Goal: Information Seeking & Learning: Check status

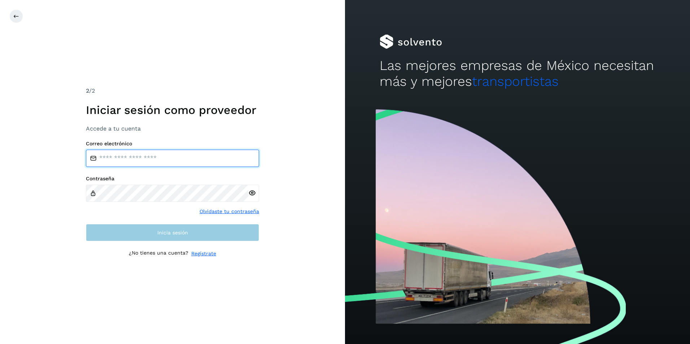
type input "**********"
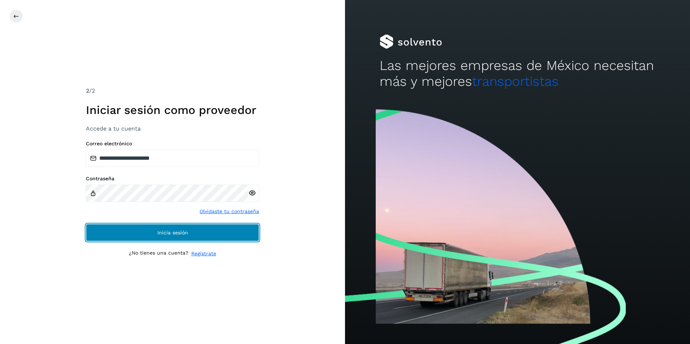
click at [171, 233] on span "Inicia sesión" at bounding box center [172, 232] width 31 height 5
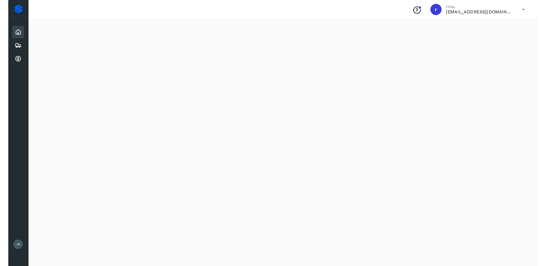
scroll to position [575, 0]
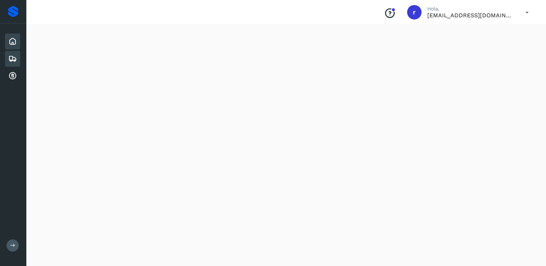
click at [11, 62] on icon at bounding box center [12, 59] width 9 height 9
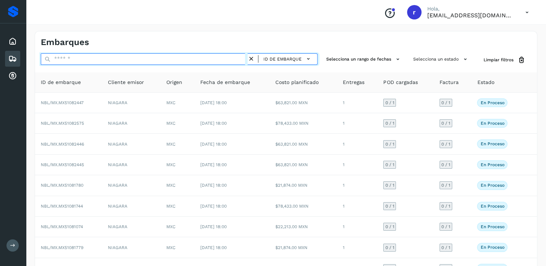
click at [120, 58] on input "text" at bounding box center [144, 59] width 207 height 12
paste input "**********"
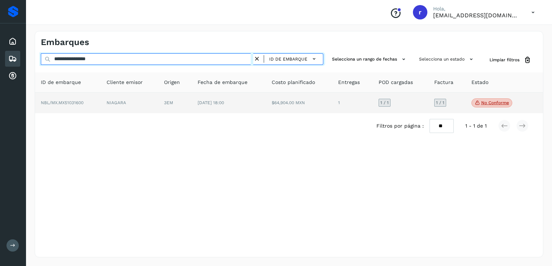
type input "**********"
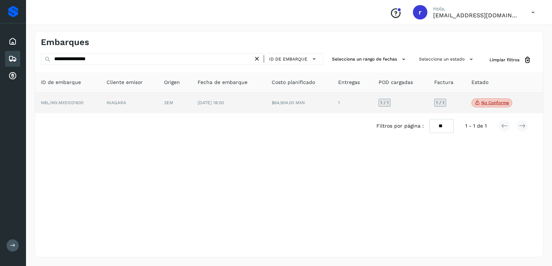
click at [120, 102] on td "NIAGARA" at bounding box center [130, 103] width 58 height 21
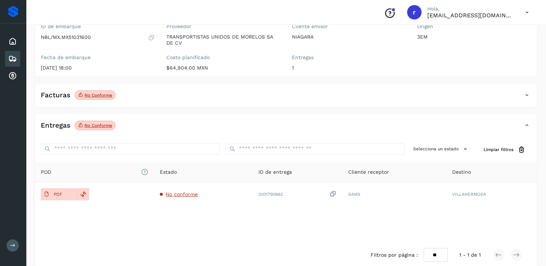
scroll to position [72, 0]
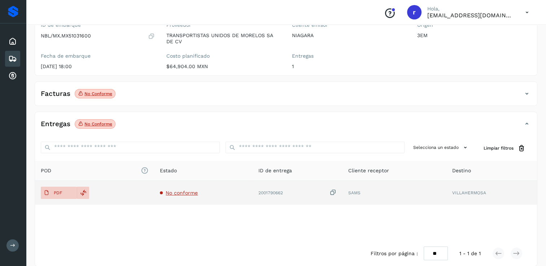
click at [190, 192] on span "No conforme" at bounding box center [182, 193] width 32 height 6
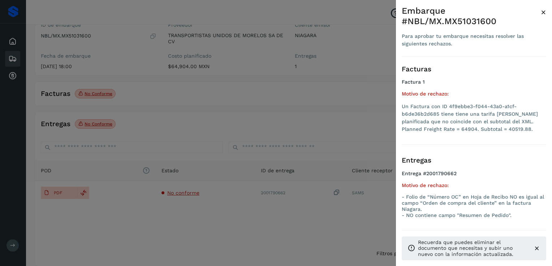
click at [143, 104] on div at bounding box center [276, 133] width 552 height 266
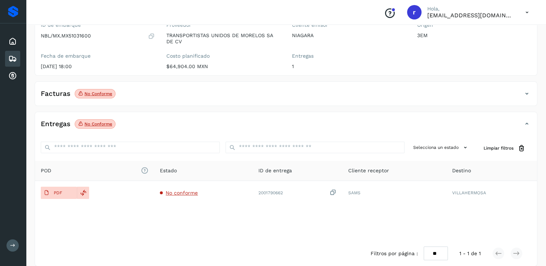
scroll to position [0, 0]
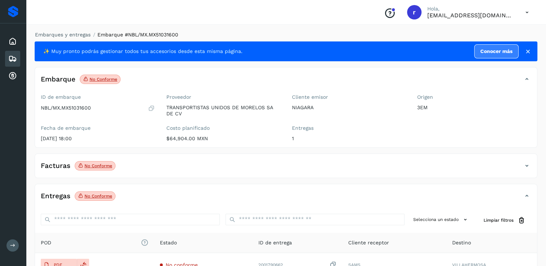
click at [12, 56] on icon at bounding box center [12, 59] width 9 height 9
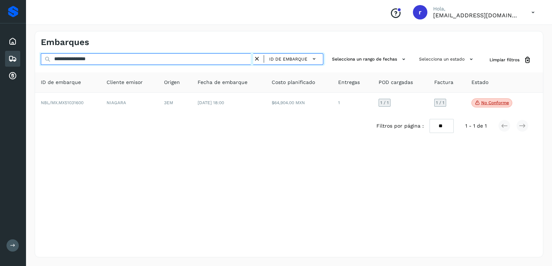
drag, startPoint x: 117, startPoint y: 60, endPoint x: 12, endPoint y: 52, distance: 105.3
click at [12, 52] on div "**********" at bounding box center [276, 133] width 552 height 266
paste input "text"
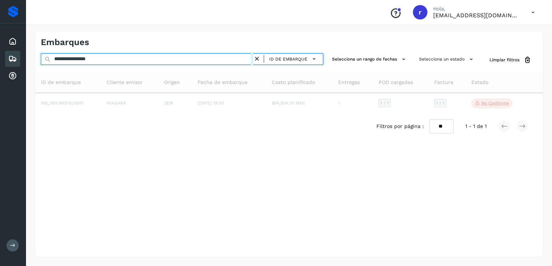
type input "**********"
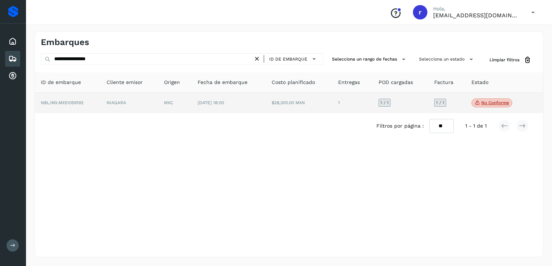
click at [191, 105] on td "MXC" at bounding box center [174, 103] width 33 height 21
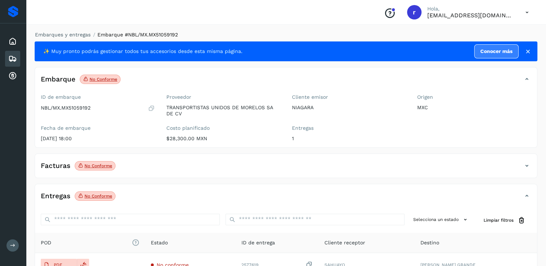
click at [13, 55] on icon at bounding box center [12, 59] width 9 height 9
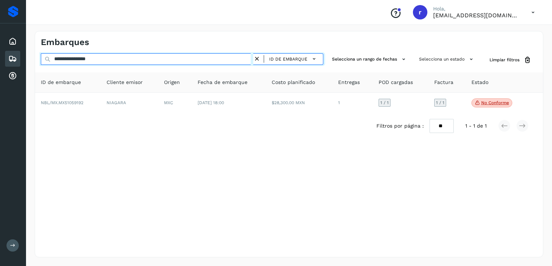
drag, startPoint x: 110, startPoint y: 60, endPoint x: 39, endPoint y: 57, distance: 71.2
click at [39, 57] on div "**********" at bounding box center [289, 59] width 508 height 13
paste input "text"
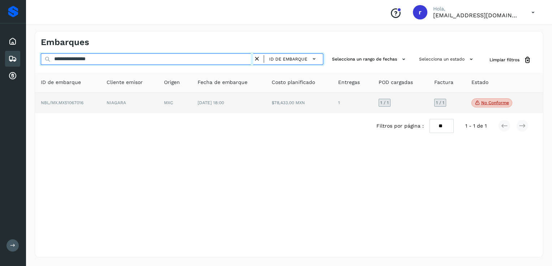
type input "**********"
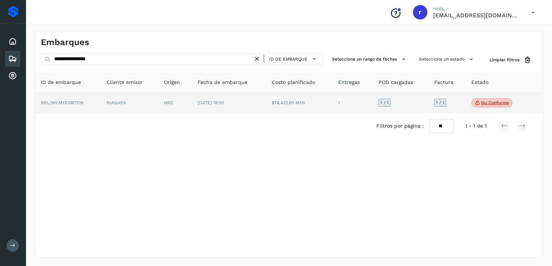
click at [97, 102] on td "NBL/MX.MX51067016" at bounding box center [68, 103] width 66 height 21
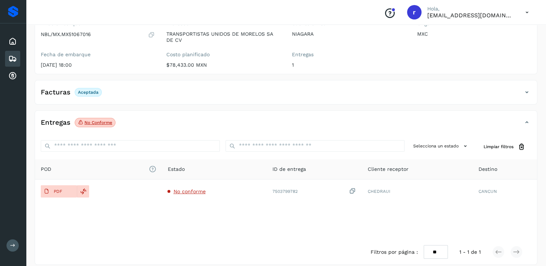
scroll to position [81, 0]
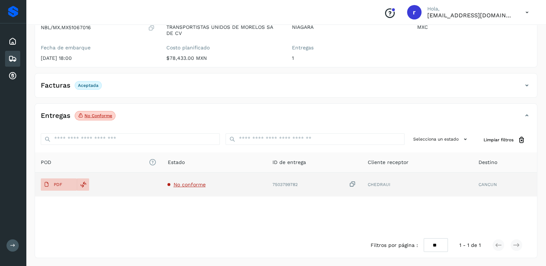
click at [192, 186] on span "No conforme" at bounding box center [189, 185] width 32 height 6
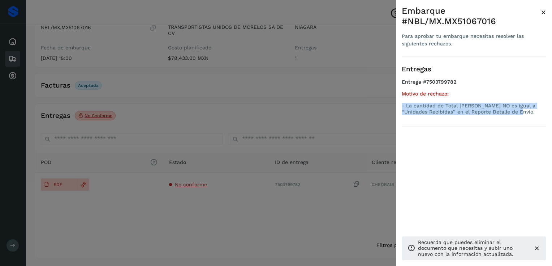
drag, startPoint x: 520, startPoint y: 114, endPoint x: 401, endPoint y: 107, distance: 118.6
click at [401, 107] on p "- La cantidad de Total [PERSON_NAME] NO es igual a “Unidades Recibidas” en el R…" at bounding box center [473, 109] width 144 height 12
copy p "- La cantidad de Total [PERSON_NAME] NO es igual a “Unidades Recibidas” en el R…"
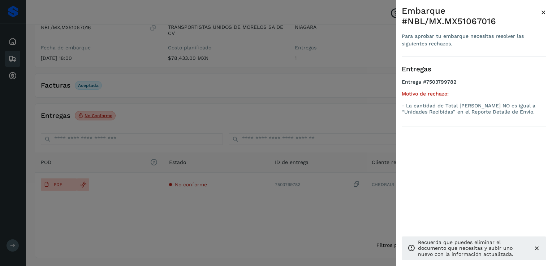
click at [385, 90] on div at bounding box center [276, 133] width 552 height 266
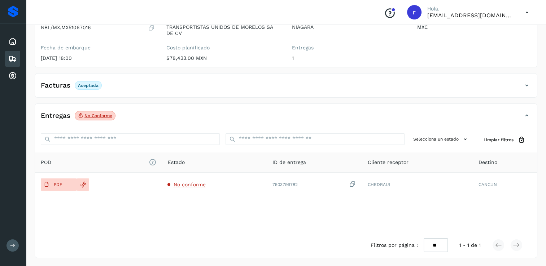
click at [12, 57] on icon at bounding box center [12, 59] width 9 height 9
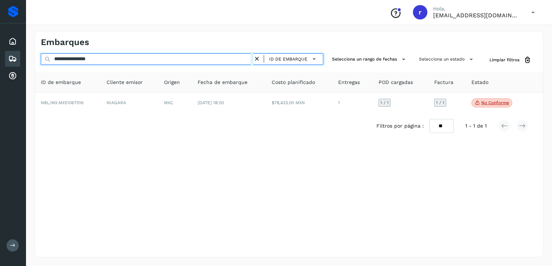
drag, startPoint x: 121, startPoint y: 58, endPoint x: -8, endPoint y: 58, distance: 128.2
click at [0, 58] on html "**********" at bounding box center [276, 133] width 552 height 266
paste input "text"
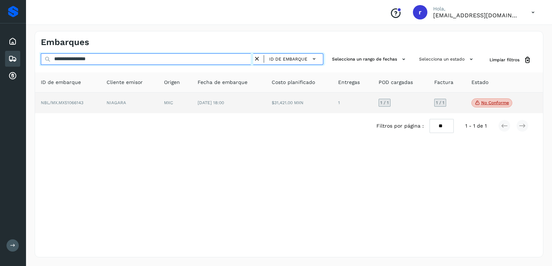
type input "**********"
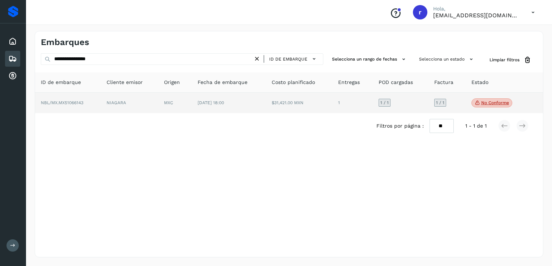
click at [56, 101] on span "NBL/MX.MX51066143" at bounding box center [62, 102] width 43 height 5
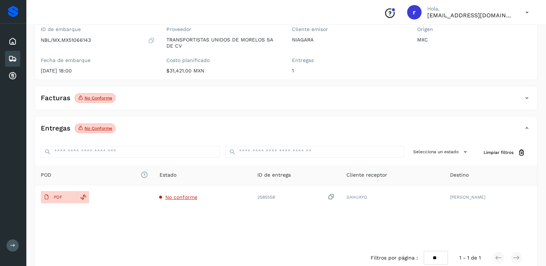
scroll to position [81, 0]
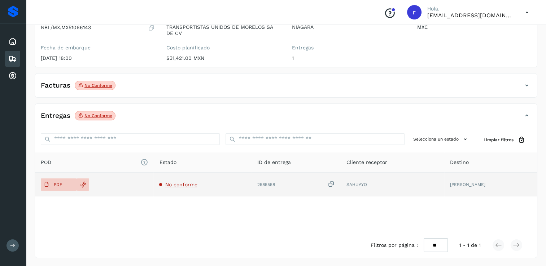
click at [168, 183] on span "No conforme" at bounding box center [181, 185] width 32 height 6
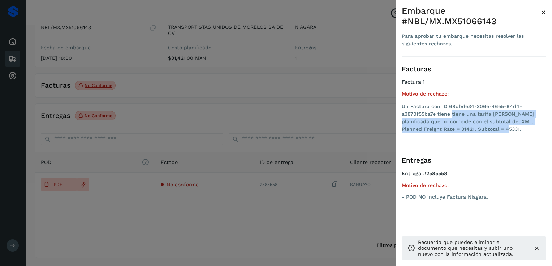
drag, startPoint x: 482, startPoint y: 130, endPoint x: 451, endPoint y: 113, distance: 35.7
click at [451, 113] on li "Un Factura con ID 68dbde34-306e-46e5-94d4-a3870f55ba7e tiene tiene una tarifa […" at bounding box center [473, 118] width 144 height 30
copy li "tiene una tarifa [PERSON_NAME] planificada que no coincide con el subtotal del …"
click at [271, 112] on div at bounding box center [276, 133] width 552 height 266
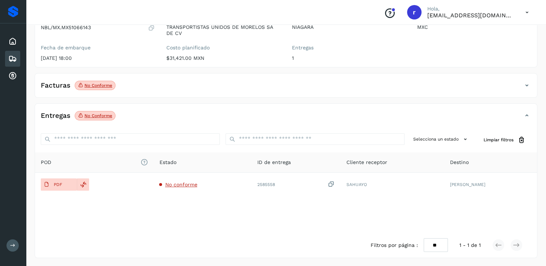
click at [10, 58] on icon at bounding box center [12, 59] width 9 height 9
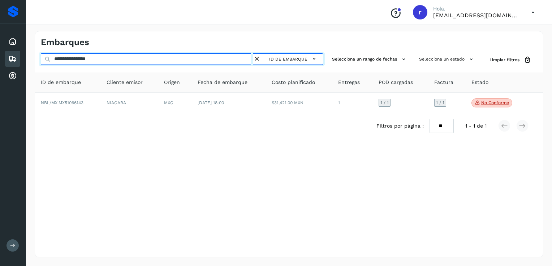
drag, startPoint x: 147, startPoint y: 59, endPoint x: 32, endPoint y: 56, distance: 114.5
click at [32, 56] on div "**********" at bounding box center [289, 144] width 526 height 244
paste input "text"
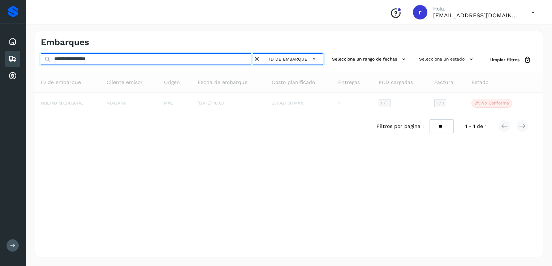
type input "**********"
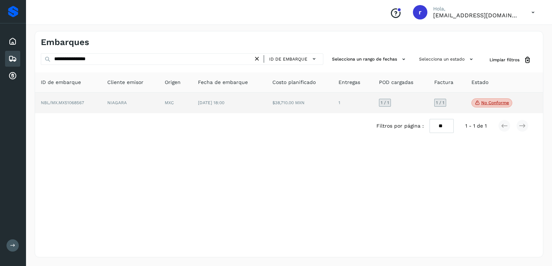
click at [140, 100] on td "NIAGARA" at bounding box center [130, 103] width 58 height 21
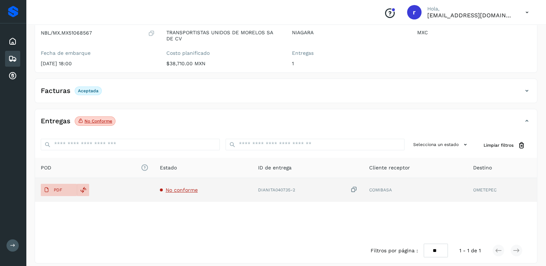
scroll to position [81, 0]
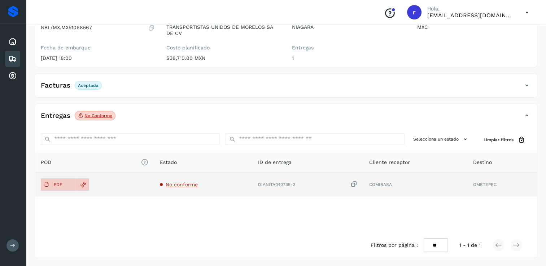
click at [173, 184] on span "No conforme" at bounding box center [182, 185] width 32 height 6
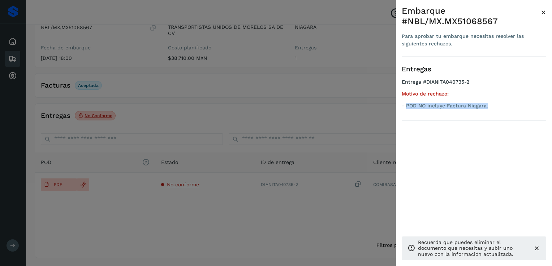
drag, startPoint x: 502, startPoint y: 108, endPoint x: 405, endPoint y: 113, distance: 97.3
click at [405, 113] on div "Entregas Entrega #DIANITA040735-2 Motivo de rechazo: - POD NO incluye Factura N…" at bounding box center [473, 89] width 144 height 64
copy p "POD NO incluye Factura Niagara."
click at [219, 97] on div at bounding box center [276, 133] width 552 height 266
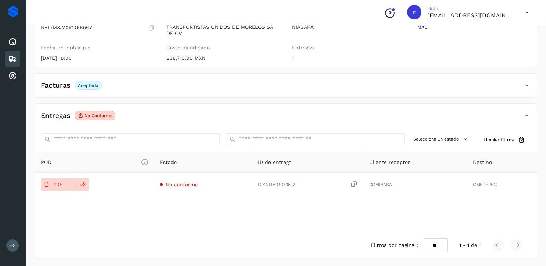
click at [119, 79] on div "Facturas Aceptada" at bounding box center [279, 85] width 488 height 12
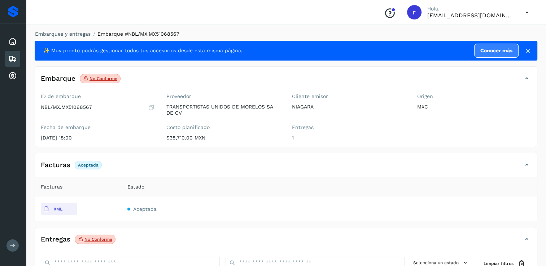
scroll to position [0, 0]
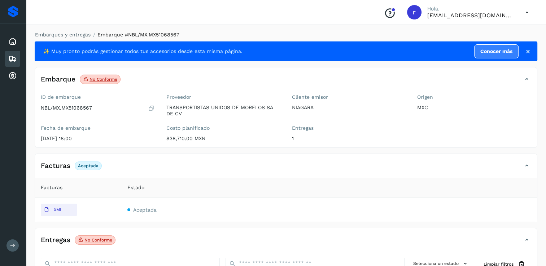
click at [15, 60] on icon at bounding box center [12, 59] width 9 height 9
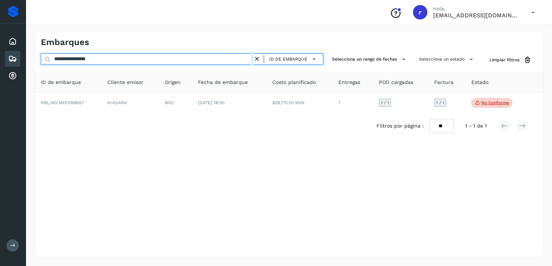
drag, startPoint x: 108, startPoint y: 61, endPoint x: 19, endPoint y: 57, distance: 88.9
click at [19, 57] on div "**********" at bounding box center [276, 133] width 552 height 266
paste input "text"
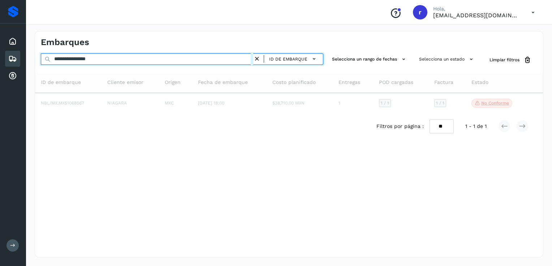
type input "**********"
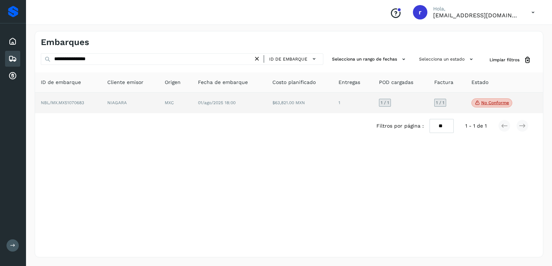
click at [141, 105] on td "NIAGARA" at bounding box center [130, 103] width 58 height 21
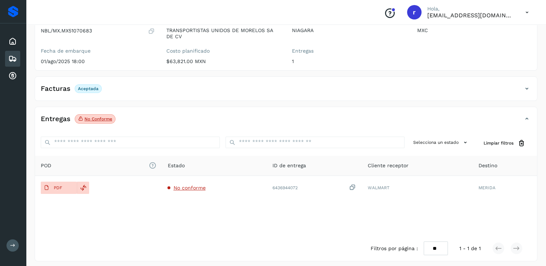
scroll to position [81, 0]
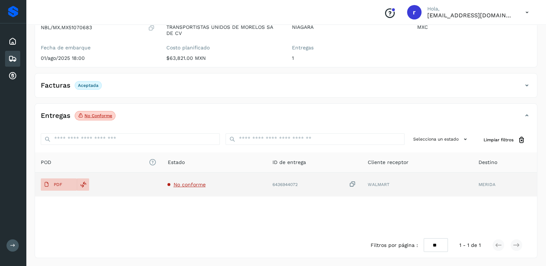
click at [196, 186] on span "No conforme" at bounding box center [189, 185] width 32 height 6
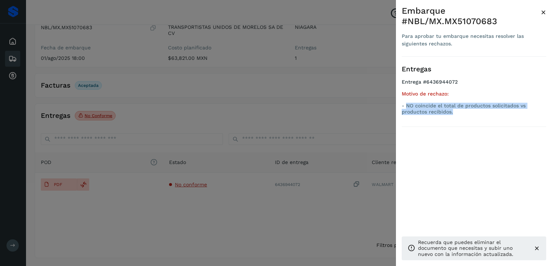
drag, startPoint x: 461, startPoint y: 112, endPoint x: 405, endPoint y: 107, distance: 55.5
click at [405, 107] on p "- NO coincide el total de productos solicitados vs productos recibidos." at bounding box center [473, 109] width 144 height 12
copy p "NO coincide el total de productos solicitados vs productos recibidos."
drag, startPoint x: 544, startPoint y: 11, endPoint x: 538, endPoint y: 13, distance: 6.2
click at [544, 11] on span "×" at bounding box center [542, 12] width 5 height 10
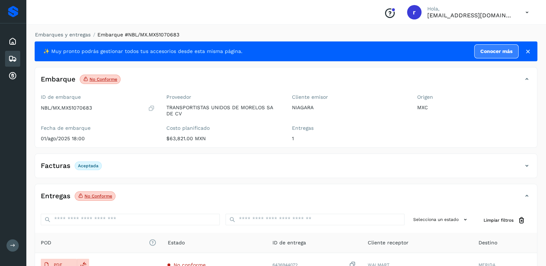
scroll to position [0, 0]
click at [8, 55] on icon at bounding box center [12, 59] width 9 height 9
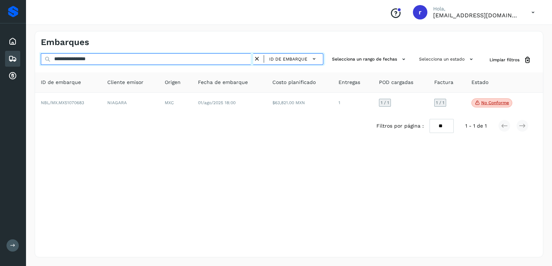
drag, startPoint x: 115, startPoint y: 62, endPoint x: 22, endPoint y: 62, distance: 93.5
click at [22, 62] on div "**********" at bounding box center [276, 133] width 552 height 266
paste input "text"
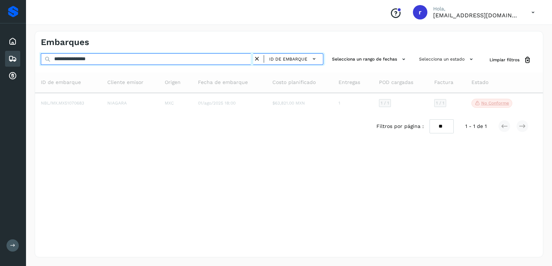
type input "**********"
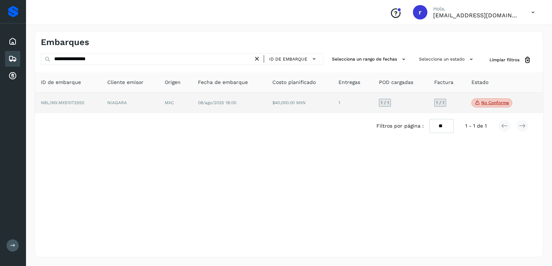
click at [87, 105] on td "NBL/MX.MX51072550" at bounding box center [68, 103] width 66 height 21
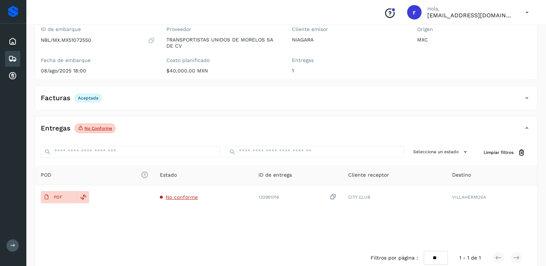
scroll to position [72, 0]
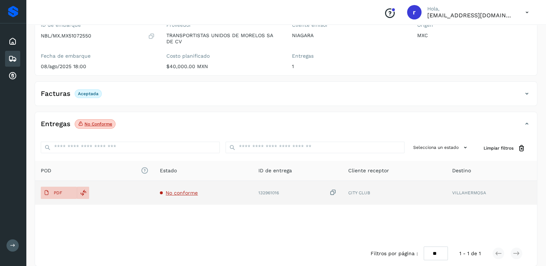
click at [179, 192] on span "No conforme" at bounding box center [182, 193] width 32 height 6
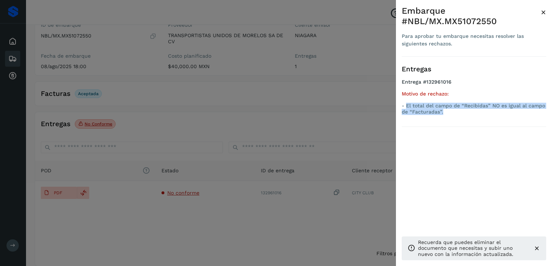
drag, startPoint x: 448, startPoint y: 113, endPoint x: 406, endPoint y: 105, distance: 42.8
click at [406, 105] on p "- El total del campo de “Recibidas” NO es igual al campo de “Facturadas”." at bounding box center [473, 109] width 144 height 12
copy p "El total del campo de “Recibidas” NO es igual al campo de “Facturadas”."
click at [285, 39] on div at bounding box center [276, 133] width 552 height 266
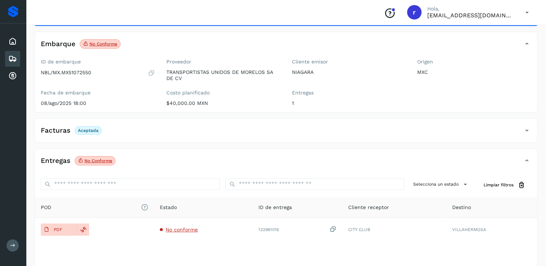
scroll to position [0, 0]
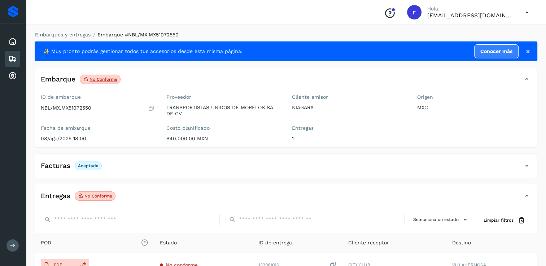
click at [13, 58] on icon at bounding box center [12, 59] width 9 height 9
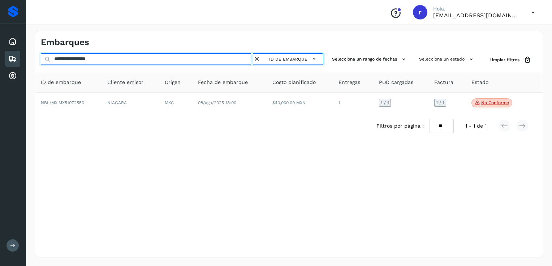
drag, startPoint x: 105, startPoint y: 61, endPoint x: 7, endPoint y: 65, distance: 98.6
click at [7, 65] on div "**********" at bounding box center [276, 133] width 552 height 266
paste input "text"
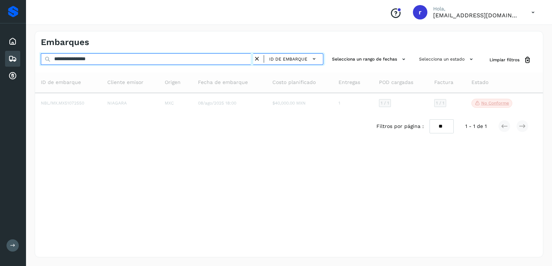
type input "**********"
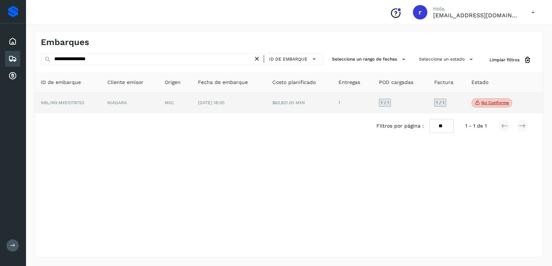
click at [242, 103] on td "[DATE] 18:00" at bounding box center [229, 103] width 74 height 21
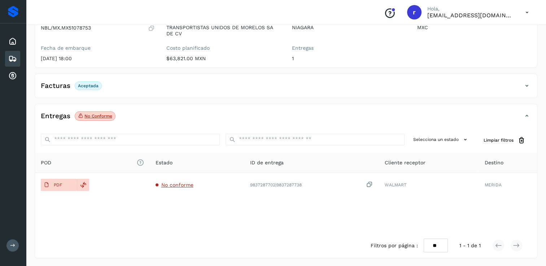
scroll to position [81, 0]
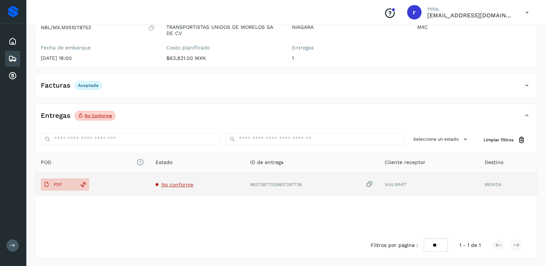
click at [178, 184] on span "No conforme" at bounding box center [177, 185] width 32 height 6
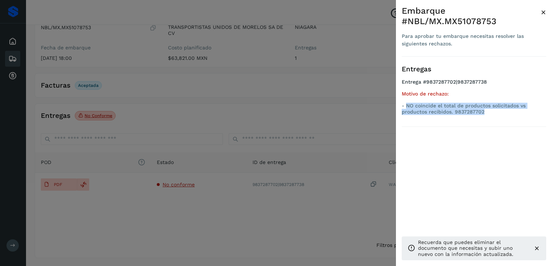
drag, startPoint x: 488, startPoint y: 112, endPoint x: 406, endPoint y: 108, distance: 82.0
click at [406, 108] on p "- NO coincide el total de productos solicitados vs productos recibidos. 9837287…" at bounding box center [473, 109] width 144 height 12
copy p "NO coincide el total de productos solicitados vs productos recibidos. 9837287702"
click at [174, 99] on div at bounding box center [276, 133] width 552 height 266
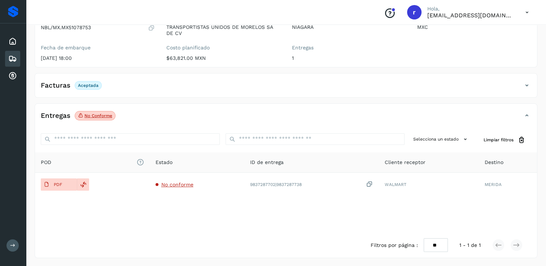
click at [12, 57] on icon at bounding box center [12, 59] width 9 height 9
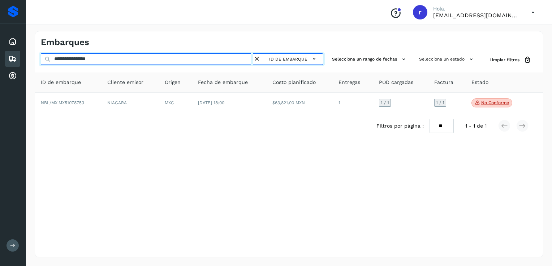
drag, startPoint x: 94, startPoint y: 60, endPoint x: 42, endPoint y: 60, distance: 52.0
click at [42, 60] on input "**********" at bounding box center [147, 59] width 212 height 12
paste input "text"
type input "**********"
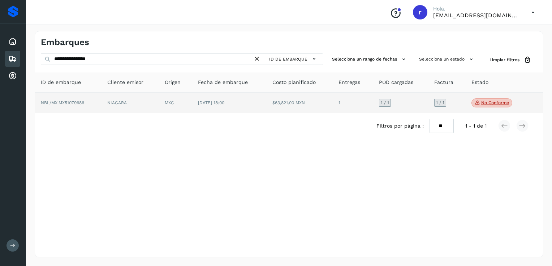
click at [300, 103] on td "$63,821.00 MXN" at bounding box center [299, 103] width 66 height 21
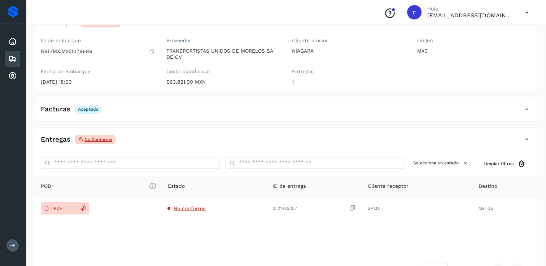
scroll to position [81, 0]
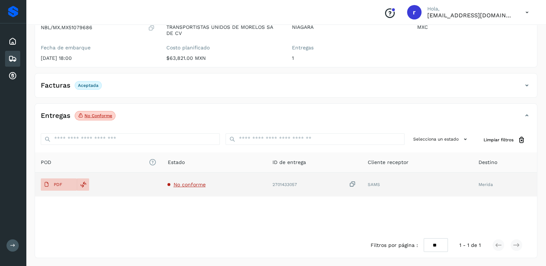
click at [186, 185] on span "No conforme" at bounding box center [189, 185] width 32 height 6
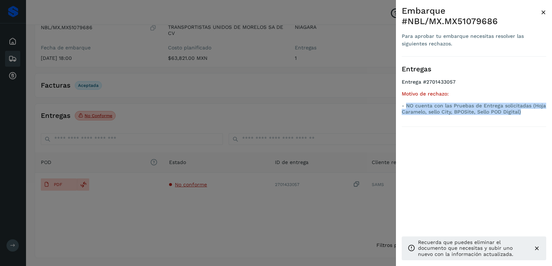
drag, startPoint x: 525, startPoint y: 113, endPoint x: 407, endPoint y: 106, distance: 117.5
click at [407, 106] on p "- NO cuenta con las Pruebas de Entrega solicitadas (Hoja Caramelo, sello City, …" at bounding box center [473, 109] width 144 height 12
copy p "NO cuenta con las Pruebas de Entrega solicitadas (Hoja Caramelo, sello City, BP…"
click at [315, 58] on div at bounding box center [276, 133] width 552 height 266
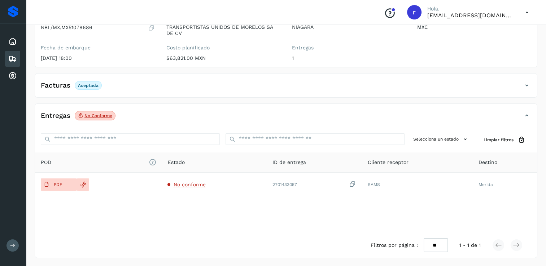
click at [11, 57] on icon at bounding box center [12, 59] width 9 height 9
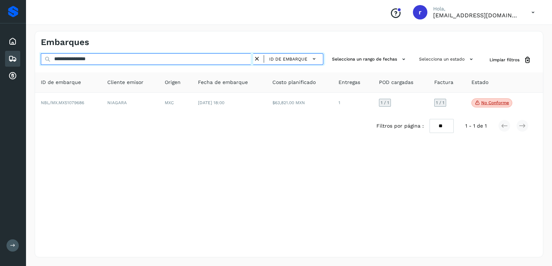
drag, startPoint x: 108, startPoint y: 61, endPoint x: 53, endPoint y: 60, distance: 54.9
click at [53, 60] on input "**********" at bounding box center [147, 59] width 212 height 12
paste input "text"
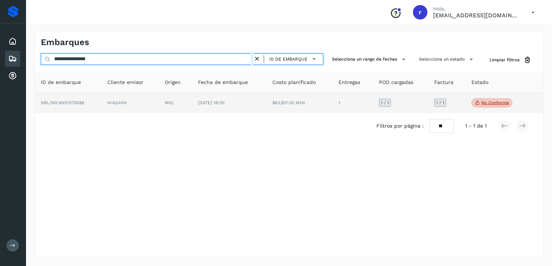
type input "**********"
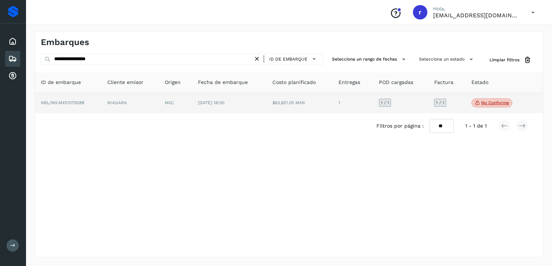
click at [78, 102] on span "NBL/MX.MX51079288" at bounding box center [62, 102] width 43 height 5
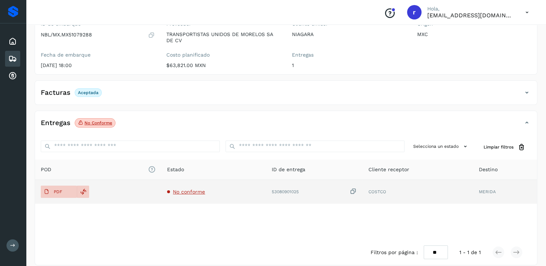
scroll to position [81, 0]
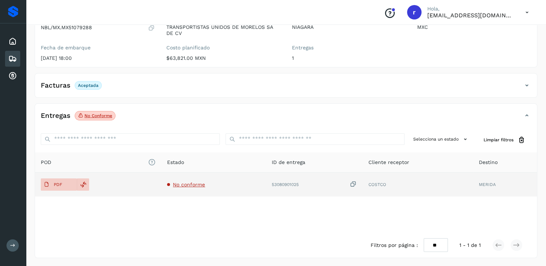
click at [183, 183] on span "No conforme" at bounding box center [189, 185] width 32 height 6
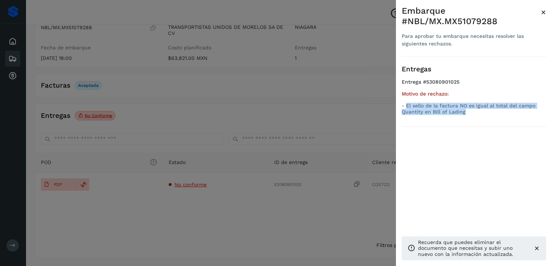
drag, startPoint x: 471, startPoint y: 112, endPoint x: 407, endPoint y: 107, distance: 64.5
click at [407, 107] on p "- El sello de la factura NO es igual al total del campo Quantity en Bill of Lad…" at bounding box center [473, 109] width 144 height 12
copy p "El sello de la factura NO es igual al total del campo Quantity en Bill of Lading"
click at [225, 66] on div at bounding box center [276, 133] width 552 height 266
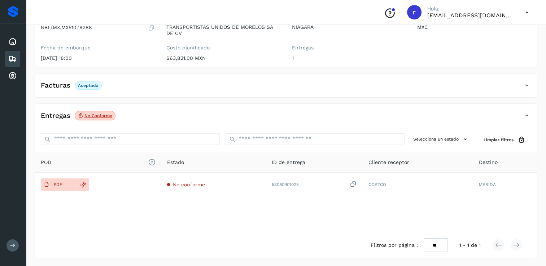
click at [11, 57] on icon at bounding box center [12, 59] width 9 height 9
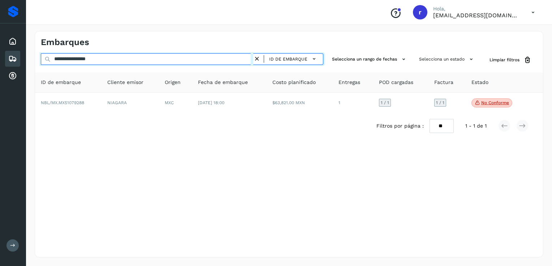
drag, startPoint x: 109, startPoint y: 63, endPoint x: 14, endPoint y: 61, distance: 94.2
click at [14, 61] on div "**********" at bounding box center [276, 133] width 552 height 266
paste input "text"
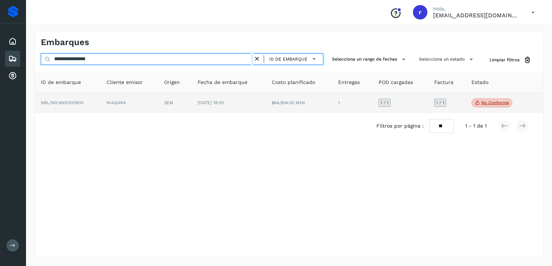
type input "**********"
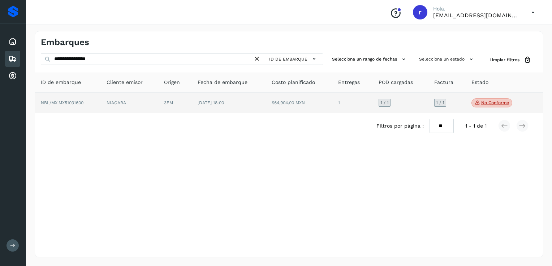
click at [101, 100] on td "NBL/MX.MX51031600" at bounding box center [68, 103] width 66 height 21
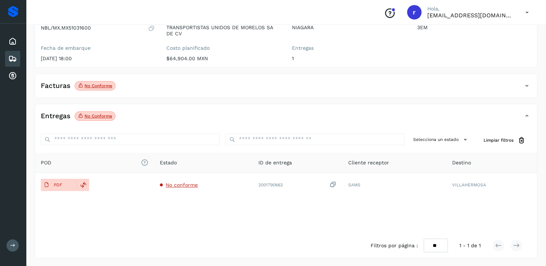
scroll to position [81, 0]
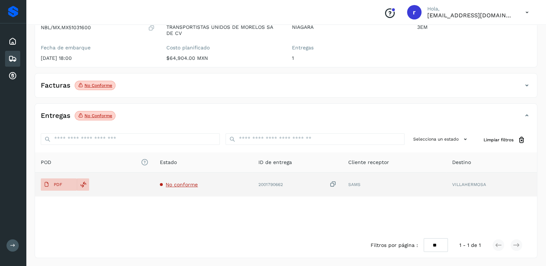
click at [174, 186] on span "No conforme" at bounding box center [182, 185] width 32 height 6
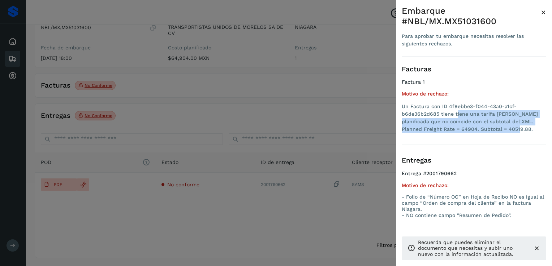
drag, startPoint x: 492, startPoint y: 131, endPoint x: 456, endPoint y: 114, distance: 40.9
click at [456, 114] on li "Un Factura con ID 4f9ebbe3-f044-43a0-a1cf-b6de36b2d685 tiene tiene una tarifa […" at bounding box center [473, 118] width 144 height 30
copy li "iene una tarifa [PERSON_NAME] planificada que no coincide con el subtotal del X…"
click at [152, 95] on div at bounding box center [276, 133] width 552 height 266
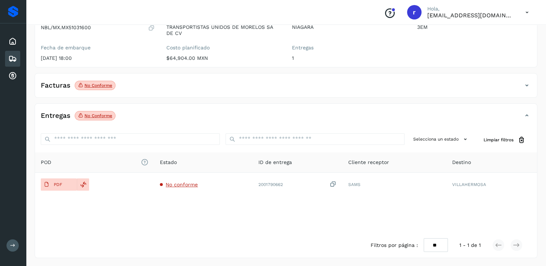
click at [14, 60] on icon at bounding box center [12, 59] width 9 height 9
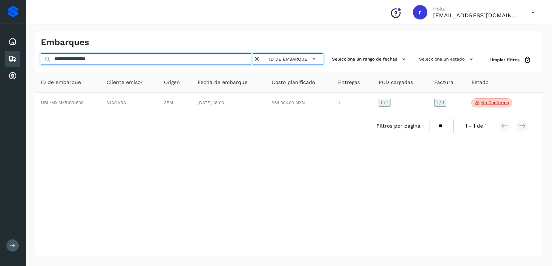
drag, startPoint x: 113, startPoint y: 58, endPoint x: -22, endPoint y: 60, distance: 134.7
click at [0, 60] on html "**********" at bounding box center [276, 133] width 552 height 266
paste input "text"
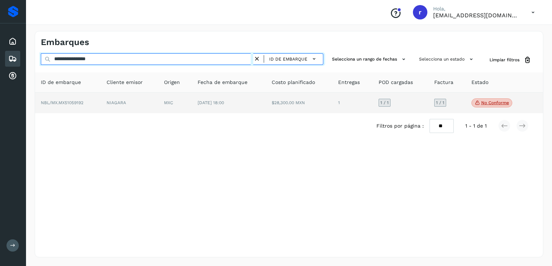
type input "**********"
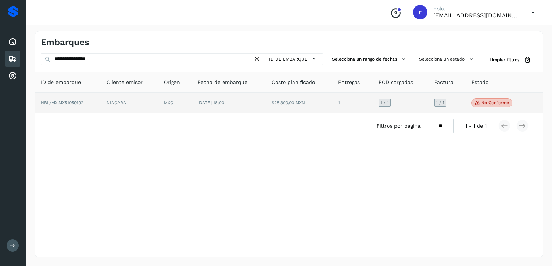
click at [140, 101] on td "NIAGARA" at bounding box center [130, 103] width 58 height 21
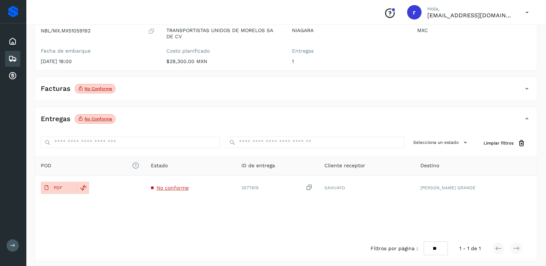
scroll to position [81, 0]
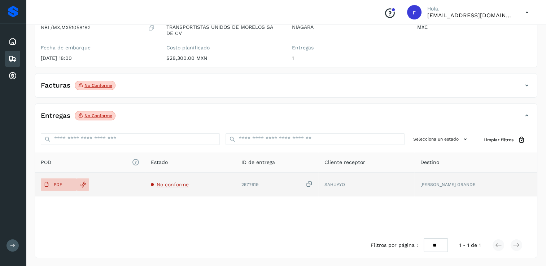
click at [186, 182] on span "No conforme" at bounding box center [173, 185] width 32 height 6
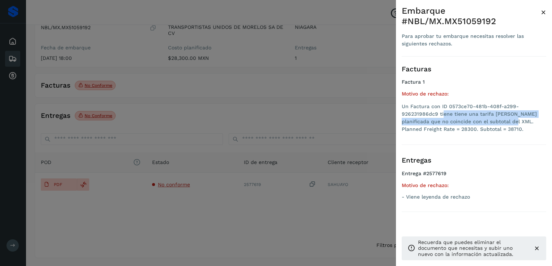
drag, startPoint x: 500, startPoint y: 125, endPoint x: 443, endPoint y: 112, distance: 57.8
click at [443, 112] on li "Un Factura con ID 0573ce70-481b-408f-a299-926231986dc9 tiene tiene una tarifa […" at bounding box center [473, 118] width 144 height 30
drag, startPoint x: 443, startPoint y: 112, endPoint x: 485, endPoint y: 129, distance: 45.2
click at [486, 129] on li "Un Factura con ID 0573ce70-481b-408f-a299-926231986dc9 tiene tiene una tarifa […" at bounding box center [473, 118] width 144 height 30
drag, startPoint x: 485, startPoint y: 130, endPoint x: 455, endPoint y: 110, distance: 36.6
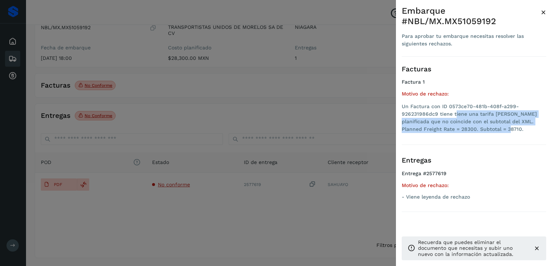
click at [455, 110] on li "Un Factura con ID 0573ce70-481b-408f-a299-926231986dc9 tiene tiene una tarifa […" at bounding box center [473, 118] width 144 height 30
copy li "iene una tarifa [PERSON_NAME] planificada que no coincide con el subtotal del X…"
click at [160, 97] on div at bounding box center [276, 133] width 552 height 266
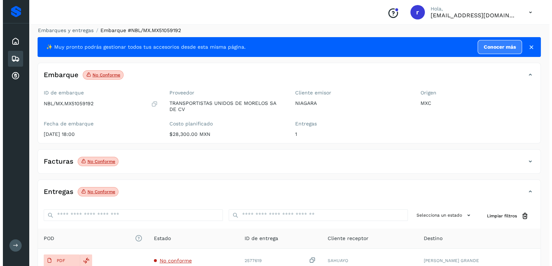
scroll to position [0, 0]
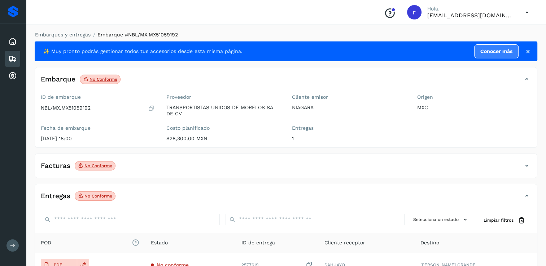
click at [16, 59] on icon at bounding box center [12, 59] width 9 height 9
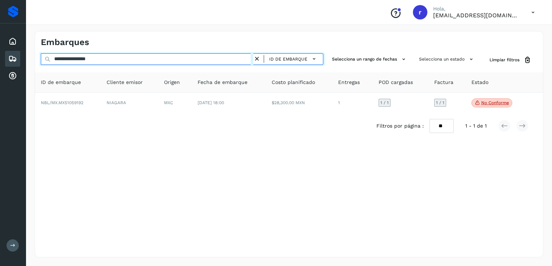
drag, startPoint x: 71, startPoint y: 60, endPoint x: 23, endPoint y: 60, distance: 48.0
click at [23, 60] on div "**********" at bounding box center [276, 133] width 552 height 266
paste input "text"
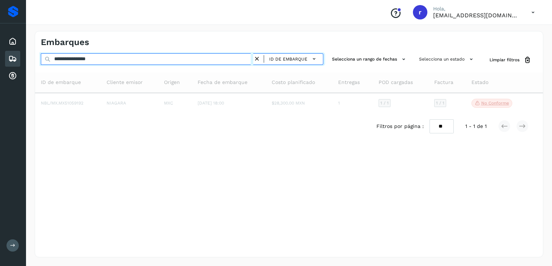
type input "**********"
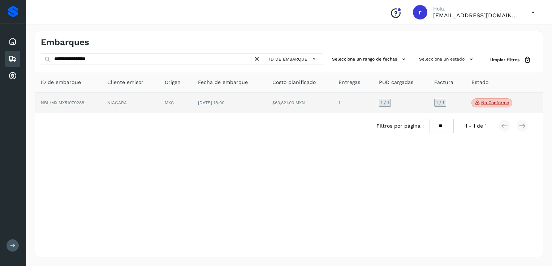
click at [492, 103] on p "No conforme" at bounding box center [495, 102] width 28 height 5
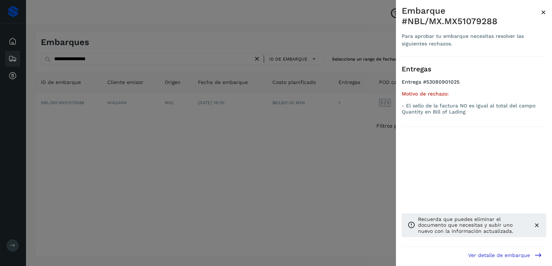
click at [537, 225] on icon at bounding box center [536, 225] width 7 height 7
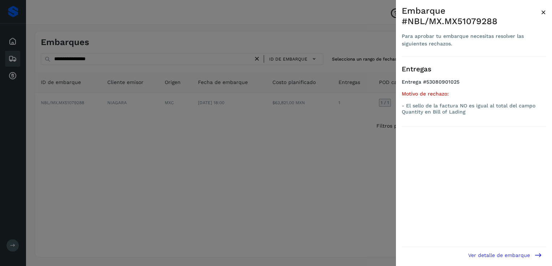
click at [393, 186] on div at bounding box center [276, 133] width 552 height 266
